Goal: Information Seeking & Learning: Compare options

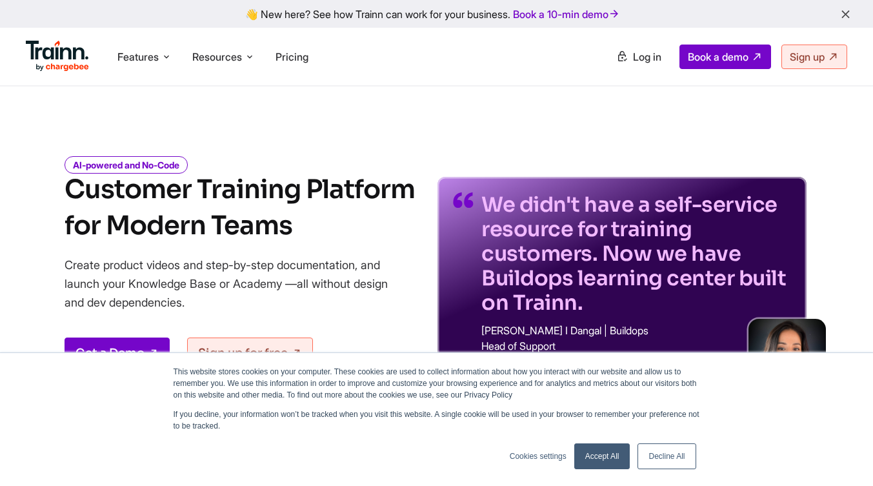
click at [664, 448] on link "Decline All" at bounding box center [666, 456] width 58 height 26
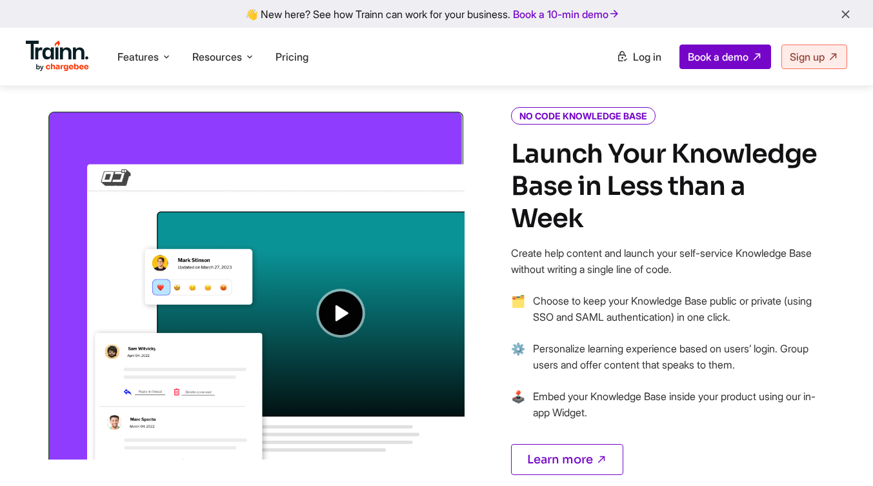
scroll to position [953, 0]
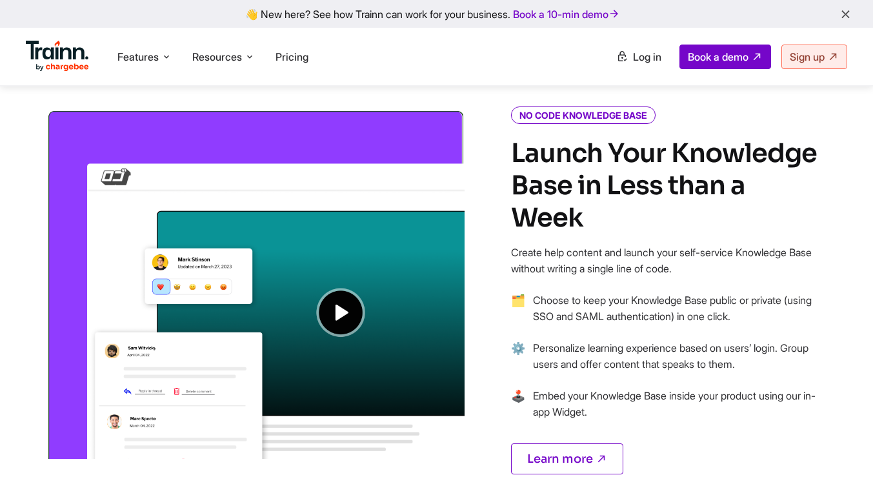
click at [544, 350] on li "⚙️ Personalize learning experience based on users’ login. Group users and offer…" at bounding box center [666, 364] width 310 height 48
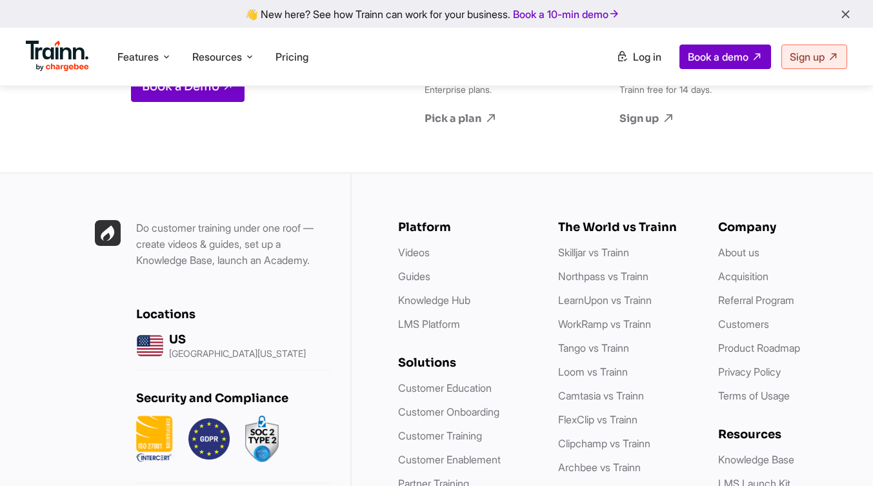
scroll to position [3618, 0]
click at [573, 346] on link "Tango vs Trainn" at bounding box center [593, 347] width 71 height 13
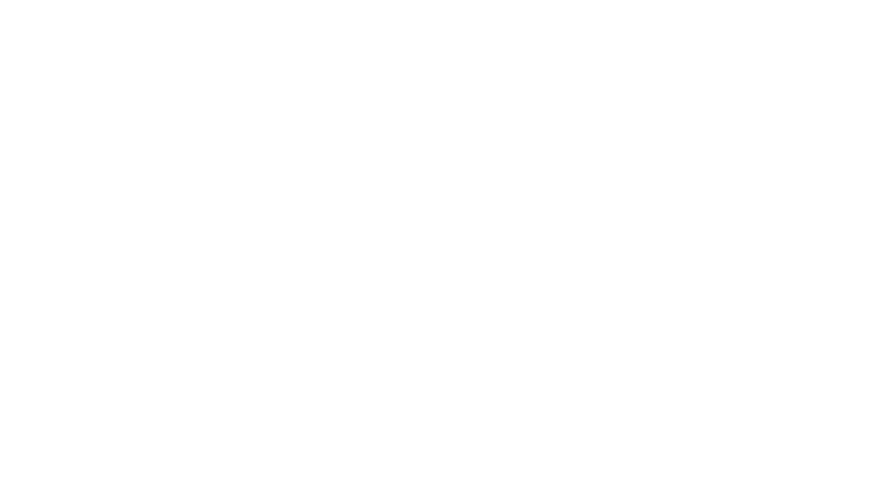
click at [573, 346] on link "Tango vs Trainn" at bounding box center [593, 347] width 71 height 13
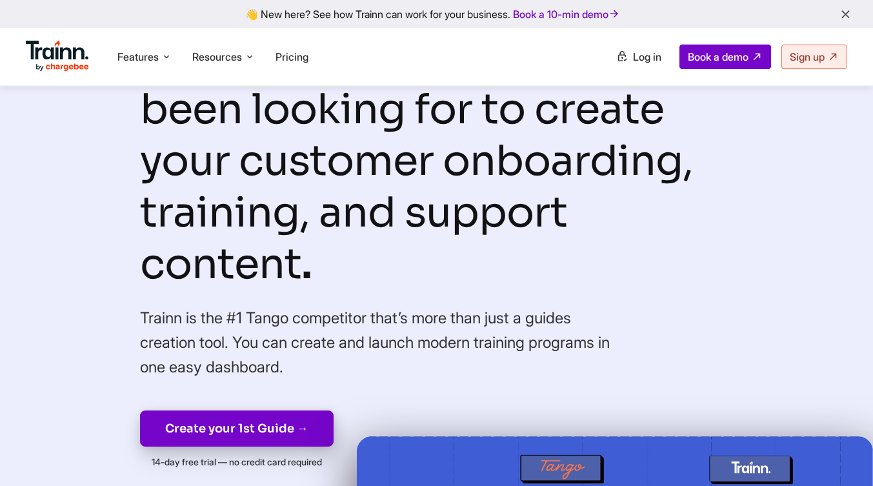
scroll to position [123, 0]
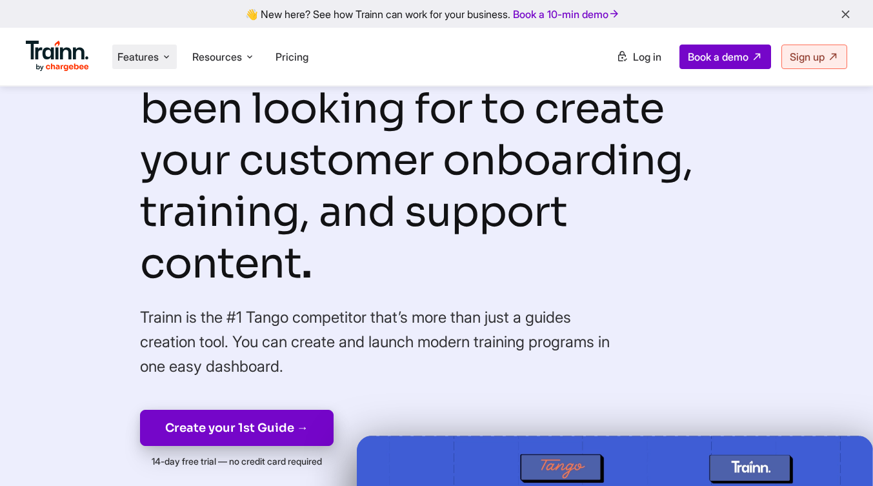
click at [164, 62] on icon at bounding box center [166, 56] width 10 height 13
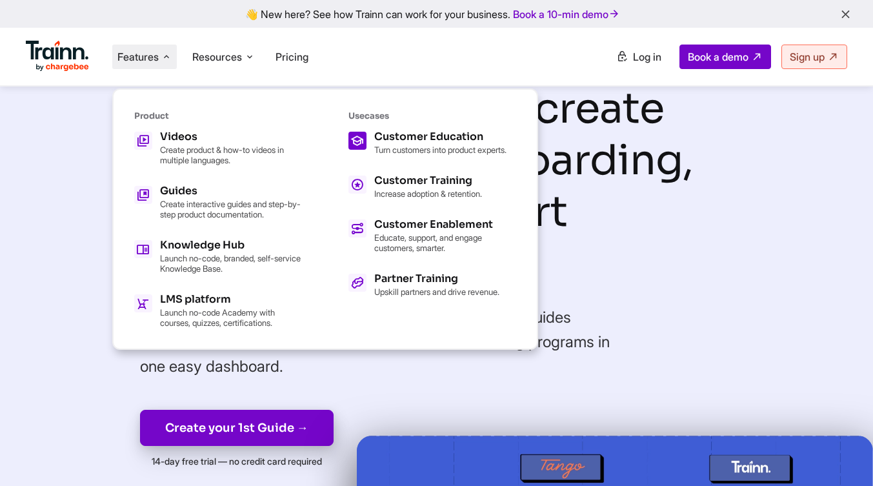
click at [430, 137] on div "Customer Education" at bounding box center [440, 137] width 132 height 10
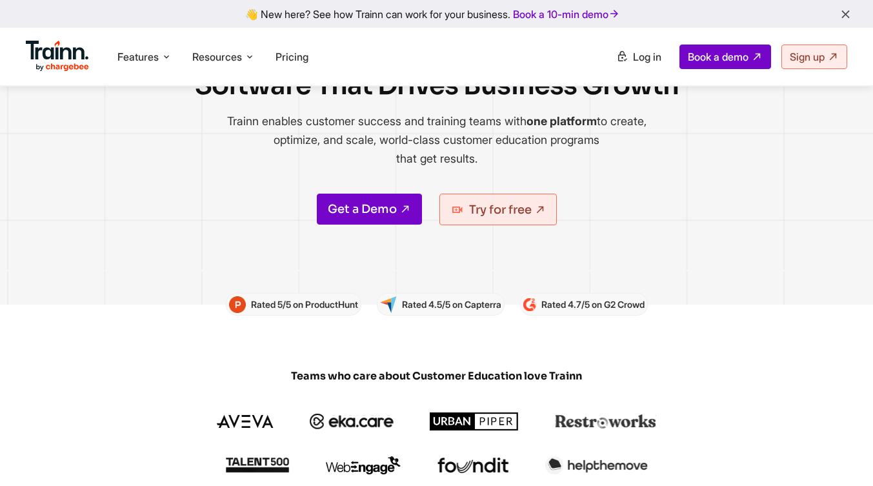
scroll to position [120, 0]
click at [378, 205] on link "Get a Demo" at bounding box center [369, 208] width 105 height 31
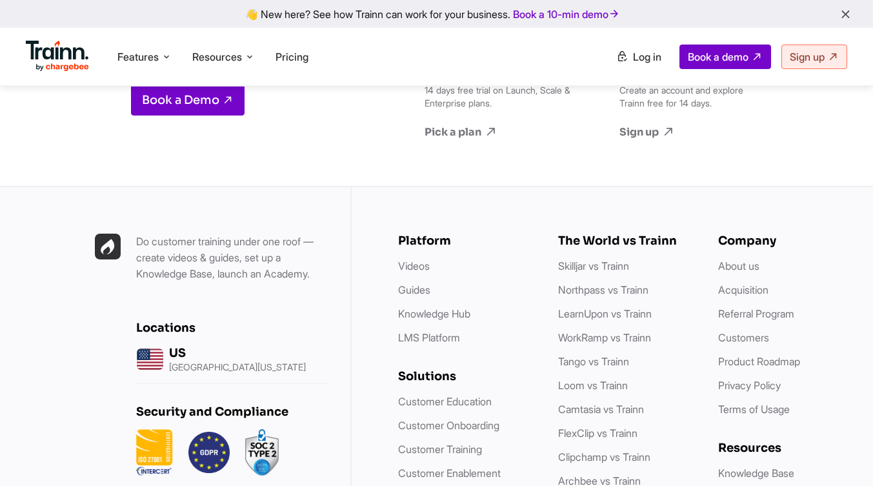
scroll to position [3198, 0]
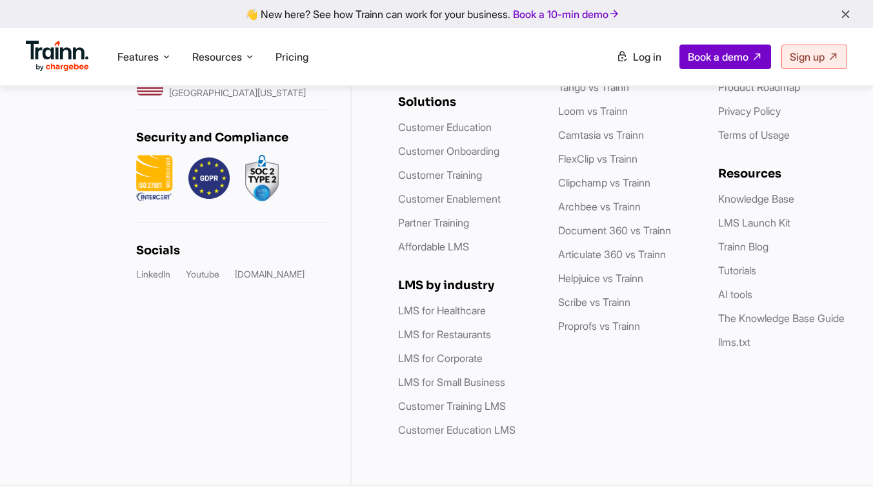
click at [350, 206] on div "Do customer training under one roof — create videos & guides, set up a Knowledg…" at bounding box center [176, 198] width 352 height 571
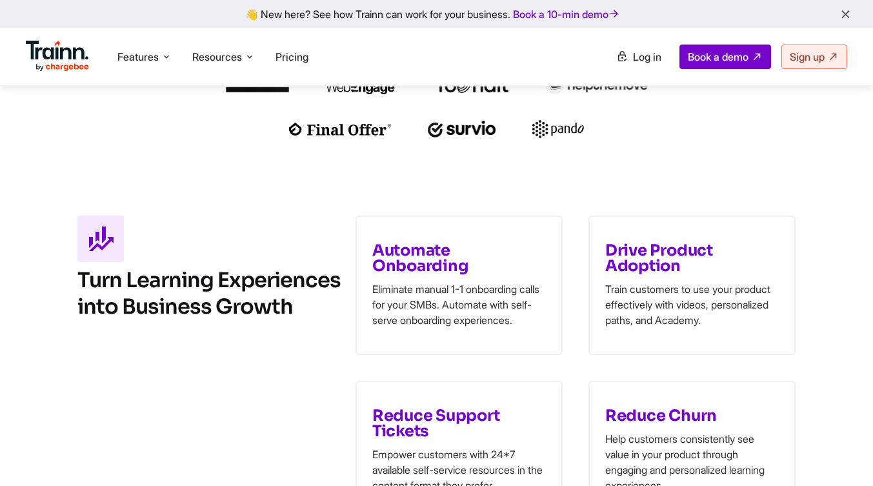
scroll to position [477, 0]
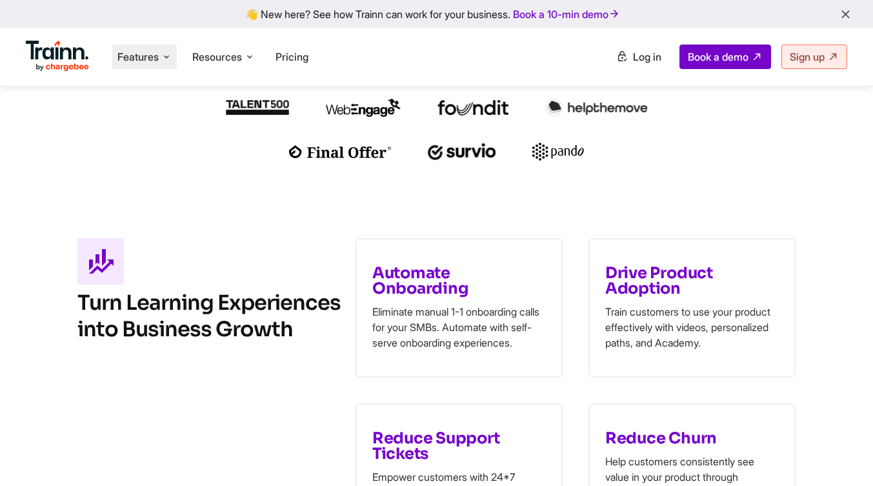
click at [156, 51] on span "Features" at bounding box center [137, 57] width 41 height 14
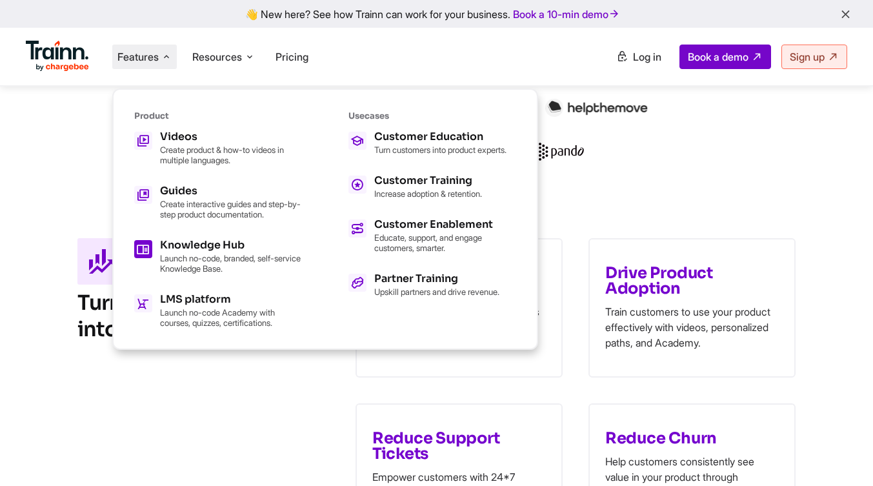
click at [226, 245] on div "Knowledge Hub" at bounding box center [231, 245] width 142 height 10
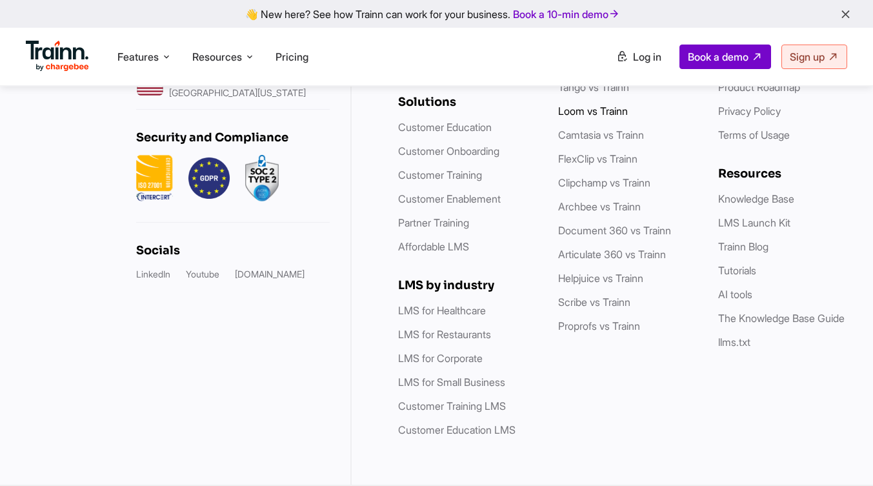
scroll to position [3723, 0]
click at [673, 215] on li "Archbee vs Trainn" at bounding box center [625, 207] width 134 height 16
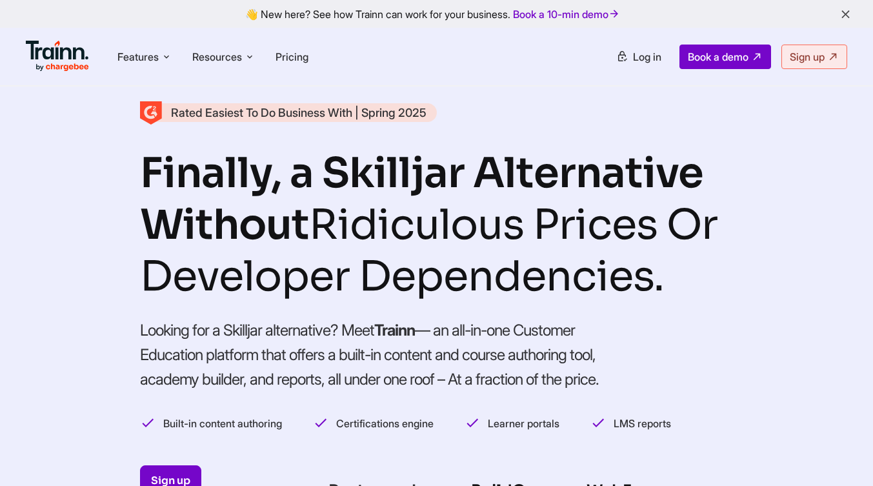
click at [366, 170] on h1 "Finally, a Skilljar Alternative Without Ridiculous Prices Or Developer Dependen…" at bounding box center [436, 225] width 593 height 155
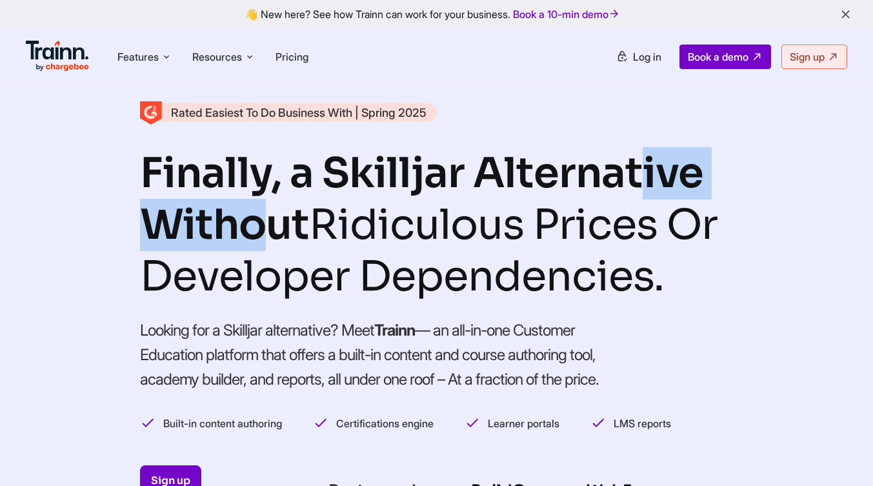
click at [366, 170] on h1 "Finally, a Skilljar Alternative Without Ridiculous Prices Or Developer Dependen…" at bounding box center [436, 225] width 593 height 155
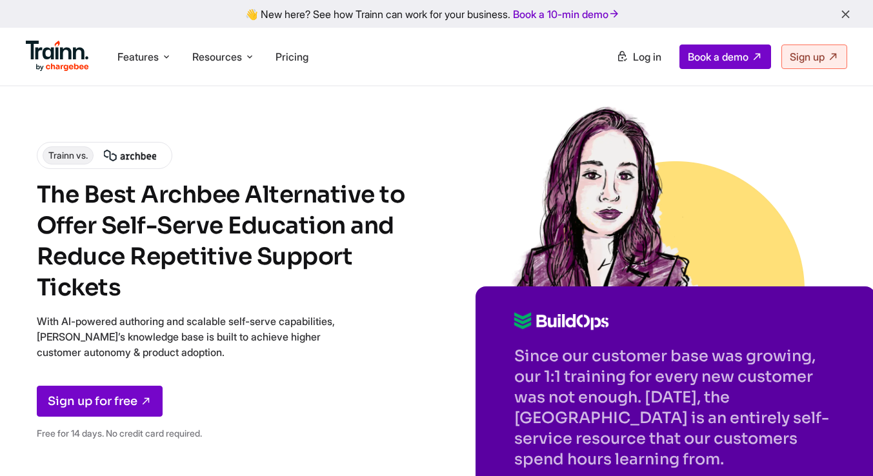
click at [197, 202] on h1 "The Best Archbee Alternative to Offer Self-Serve Education and Reduce Repetitiv…" at bounding box center [224, 241] width 374 height 124
